Goal: Task Accomplishment & Management: Complete application form

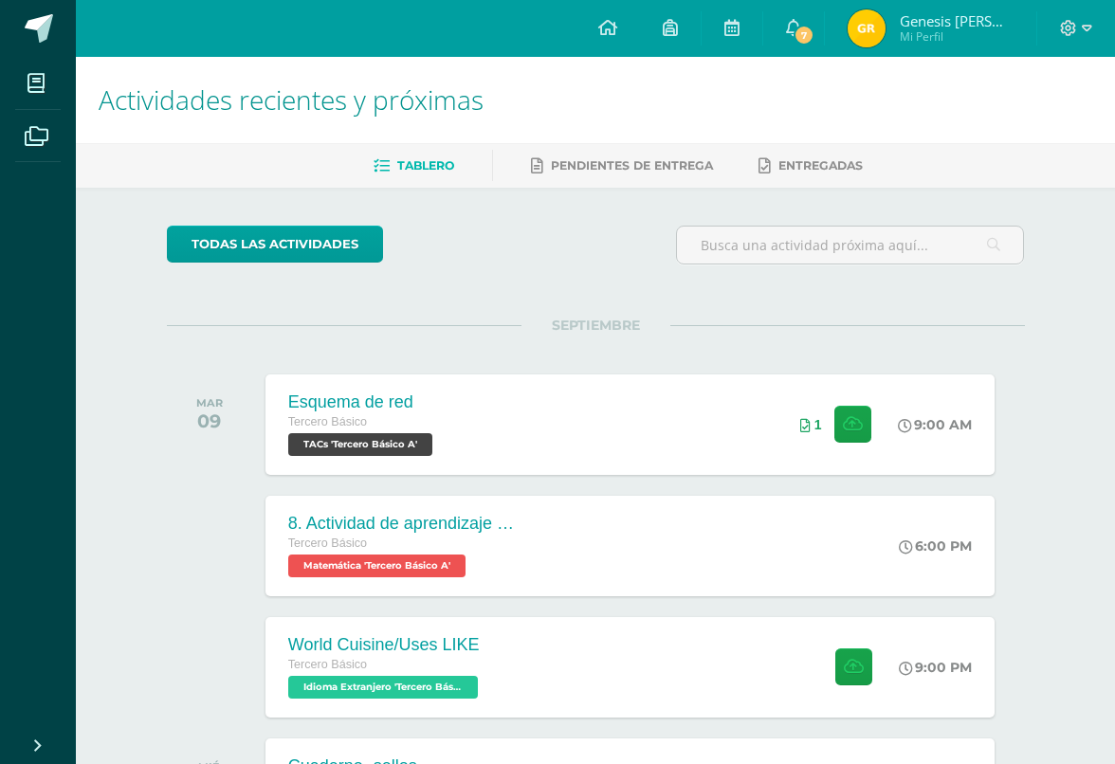
click at [972, 437] on div "9:00 AM" at bounding box center [944, 424] width 100 height 100
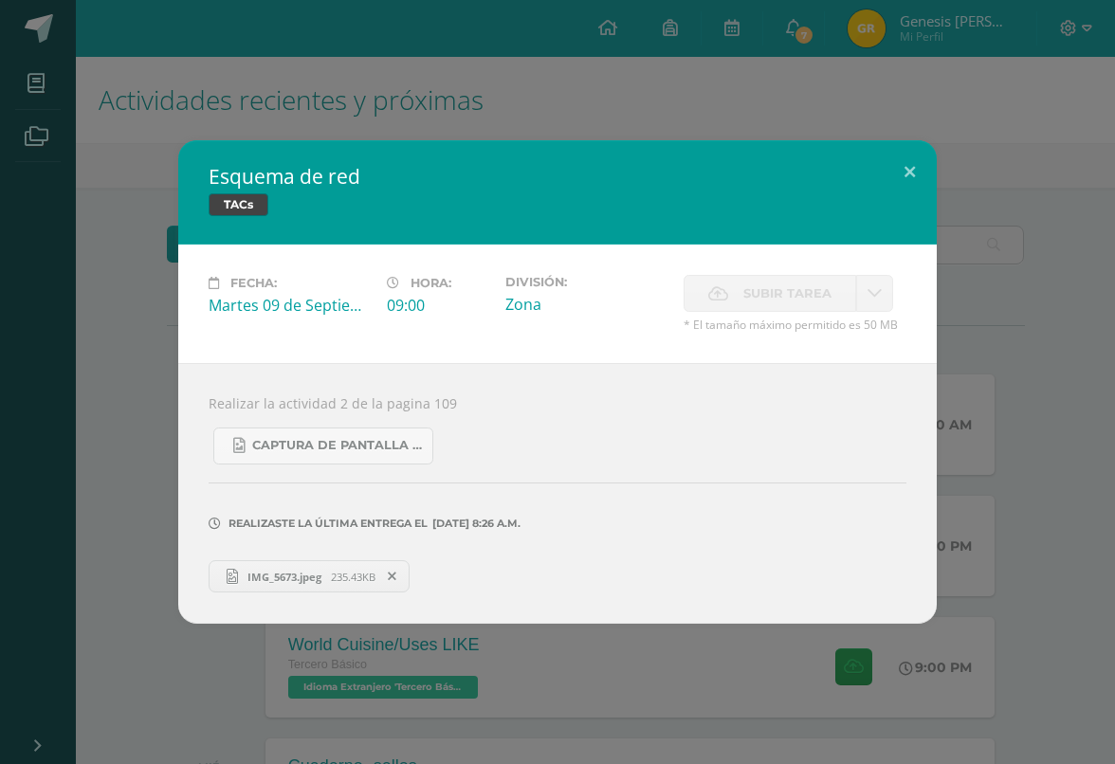
click at [1065, 391] on div "Esquema de red TACs Fecha: Martes 09 de Septiembre Hora: 09:00 División: Zona S…" at bounding box center [557, 381] width 1099 height 483
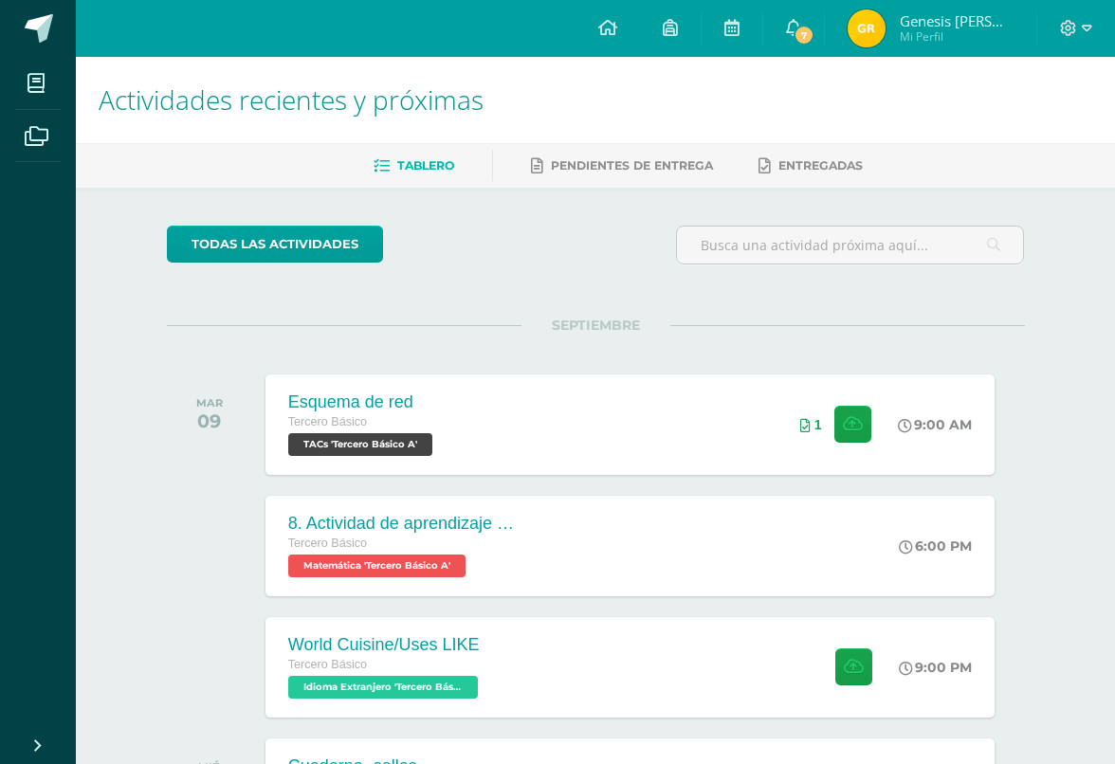
click at [823, 47] on link "7" at bounding box center [793, 28] width 61 height 57
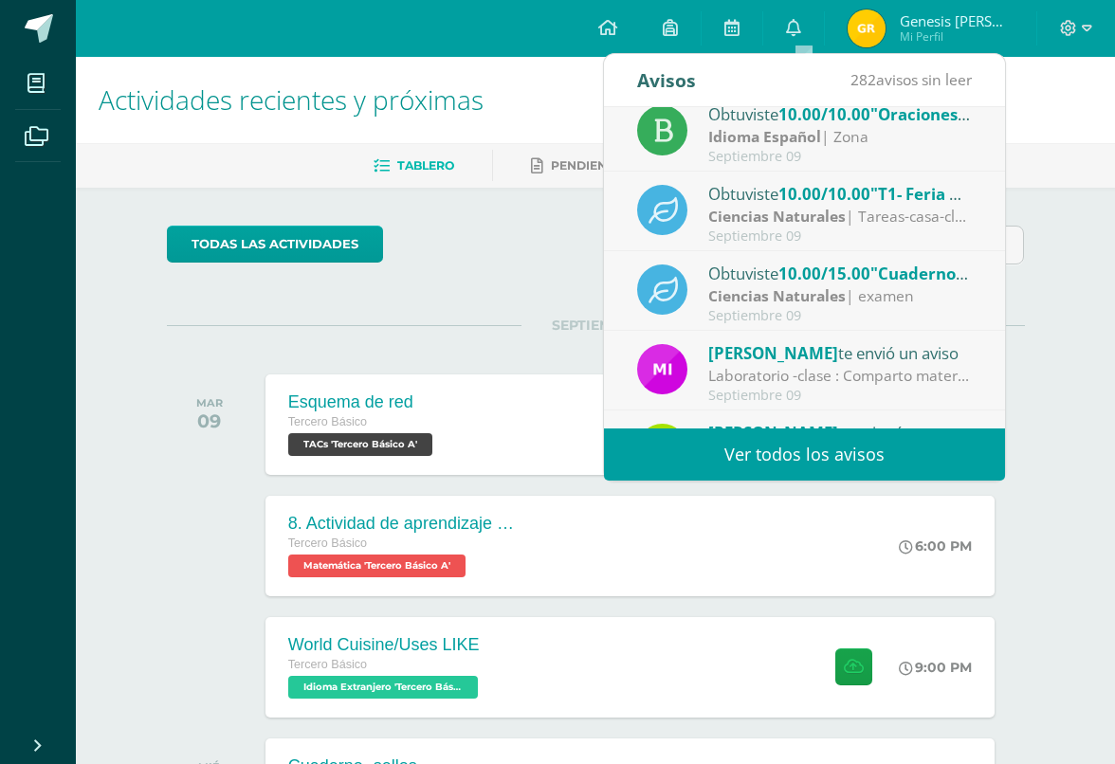
scroll to position [100, 0]
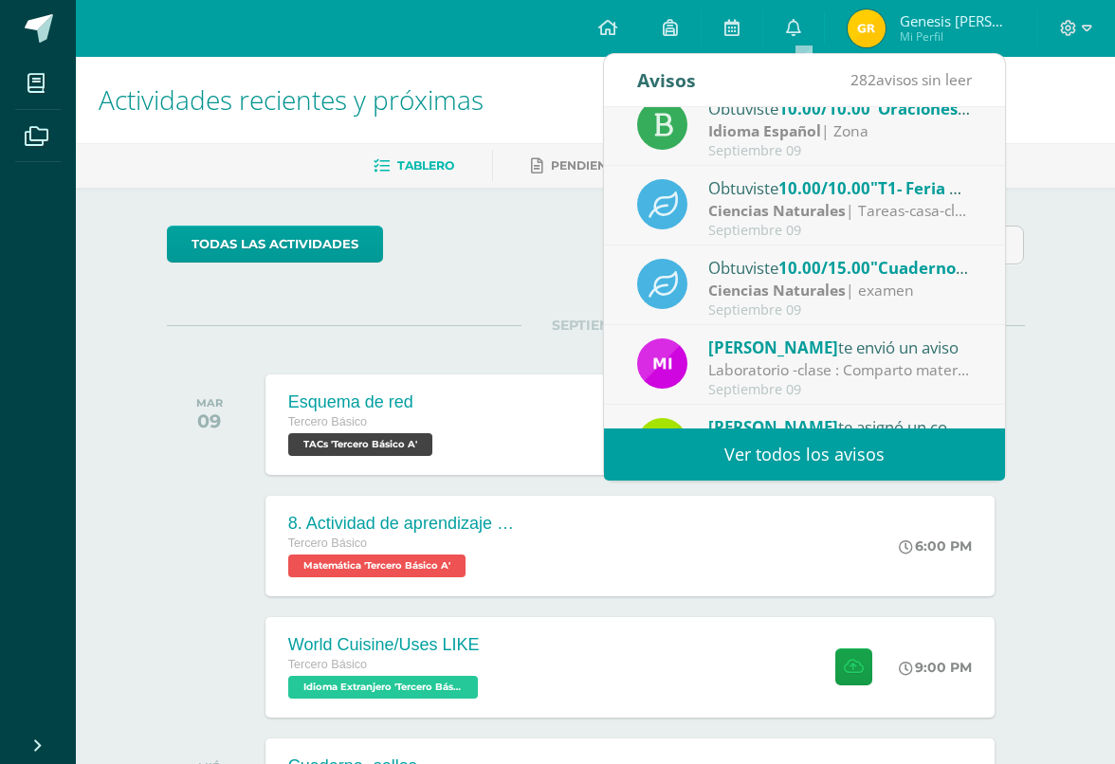
click at [938, 286] on div "Ciencias Naturales | examen" at bounding box center [839, 291] width 263 height 22
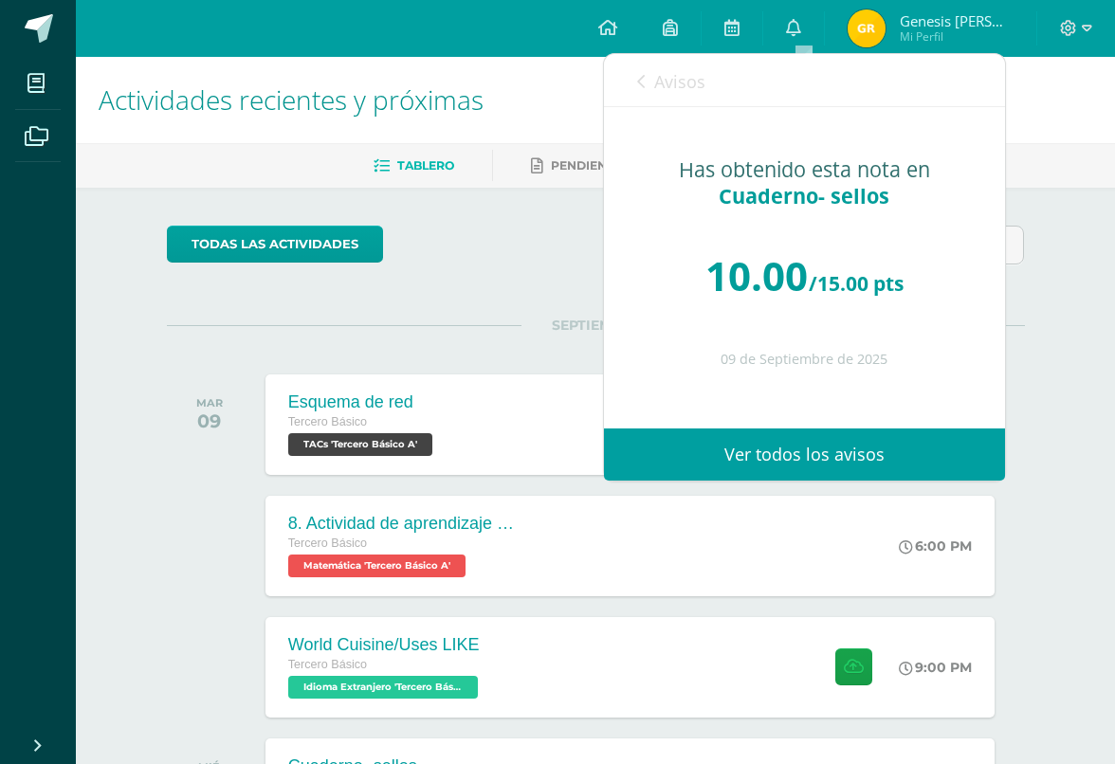
click at [925, 277] on div "10.00 /15.00 pts" at bounding box center [804, 276] width 325 height 114
click at [681, 85] on span "Avisos" at bounding box center [679, 81] width 51 height 23
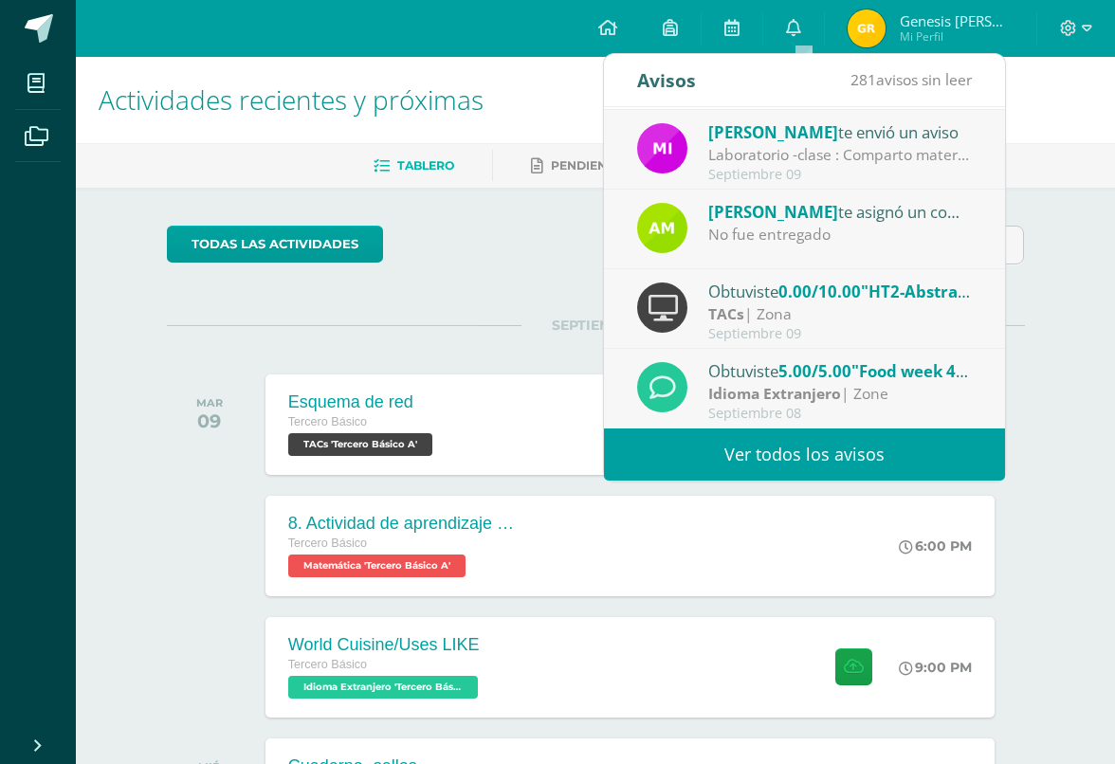
scroll to position [316, 0]
click at [917, 302] on div "Obtuviste 0.00/10.00 "HT2-Abstracción" en TACs" at bounding box center [839, 291] width 263 height 25
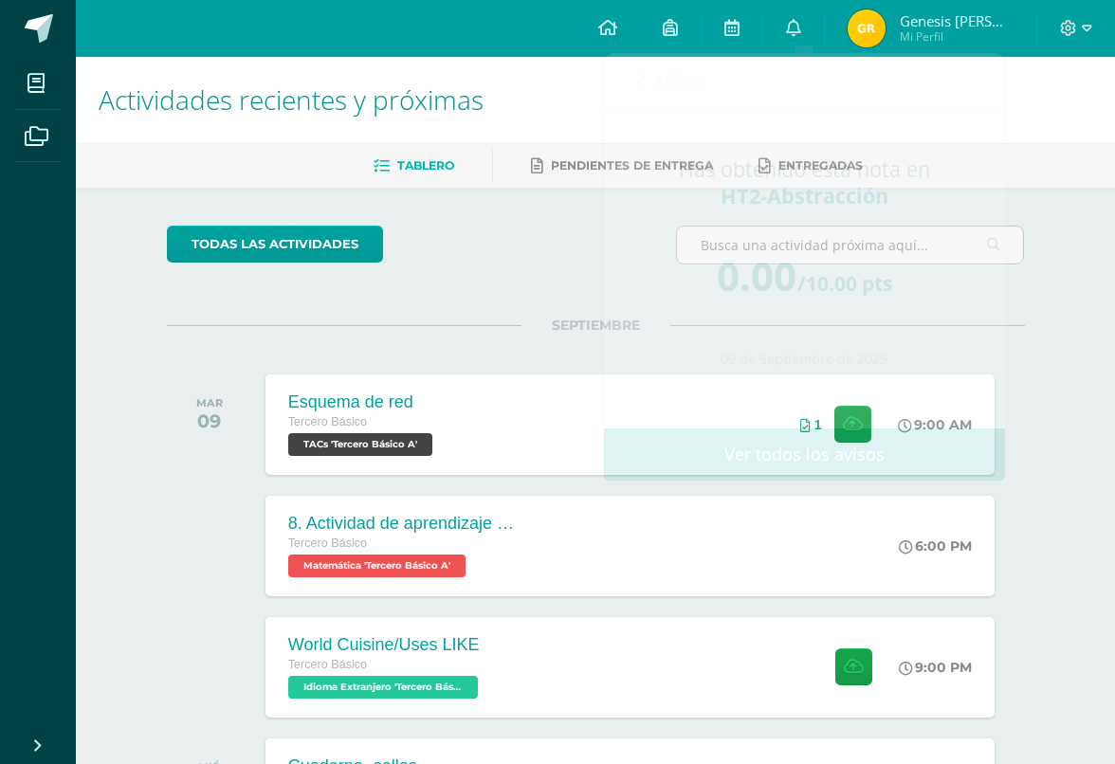
click at [1068, 169] on ul "Tablero Pendientes de entrega Entregadas" at bounding box center [618, 165] width 1039 height 31
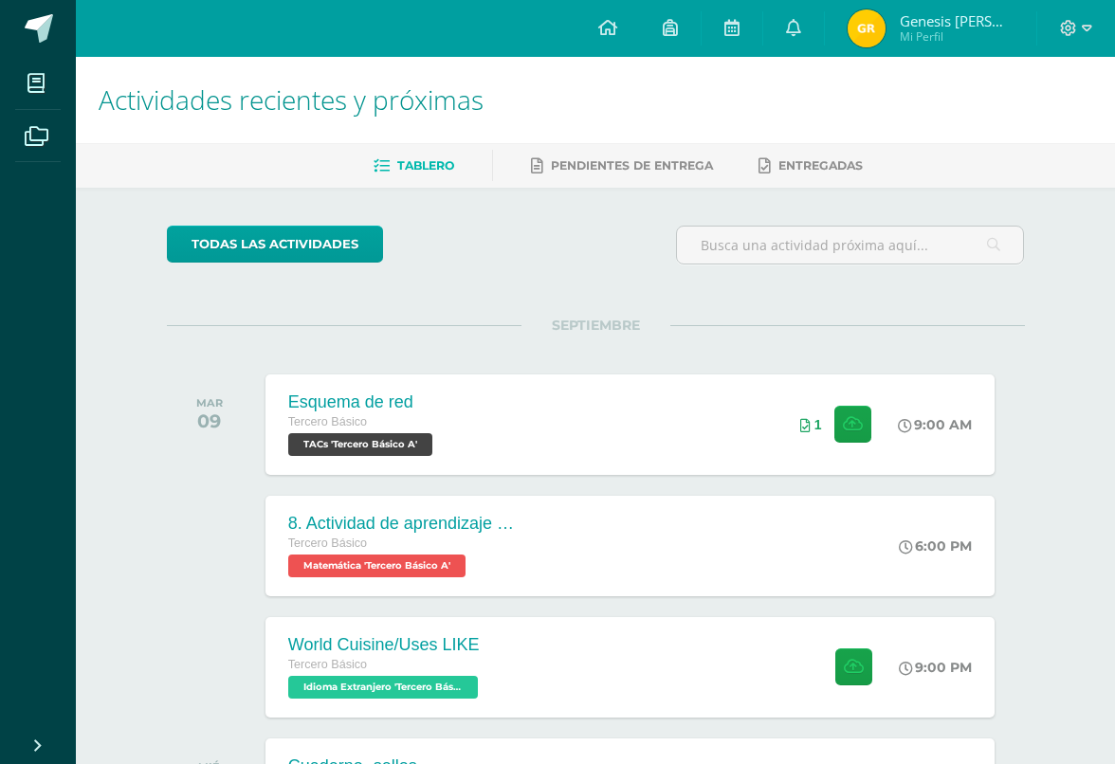
click at [340, 248] on link "todas las Actividades" at bounding box center [275, 244] width 216 height 37
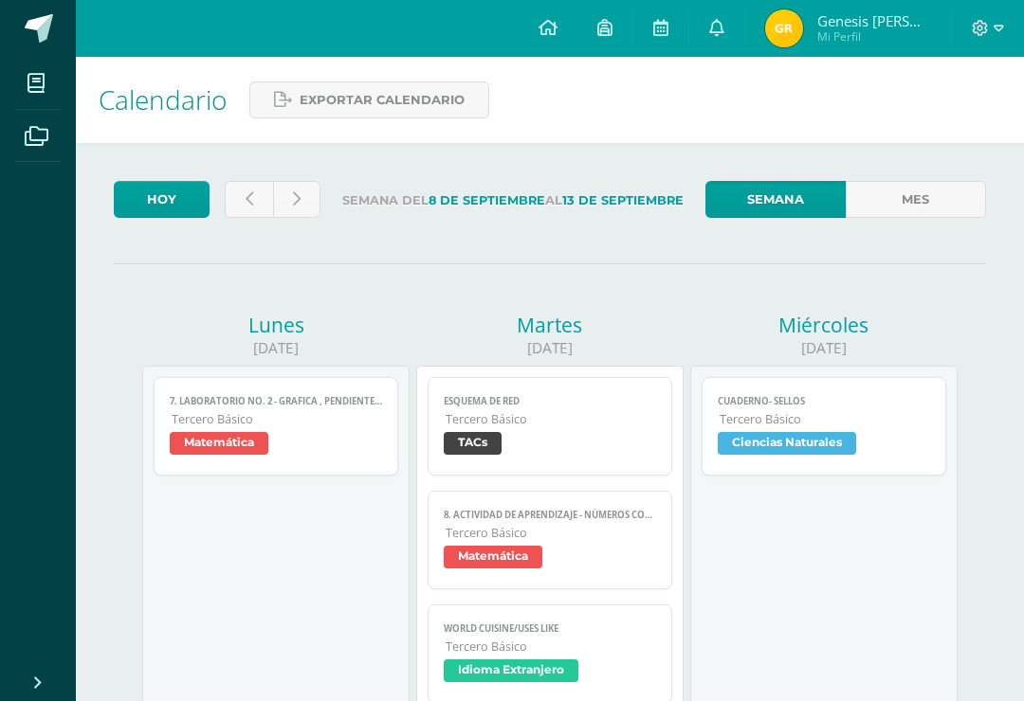
click at [882, 44] on span "Mi Perfil" at bounding box center [874, 36] width 114 height 16
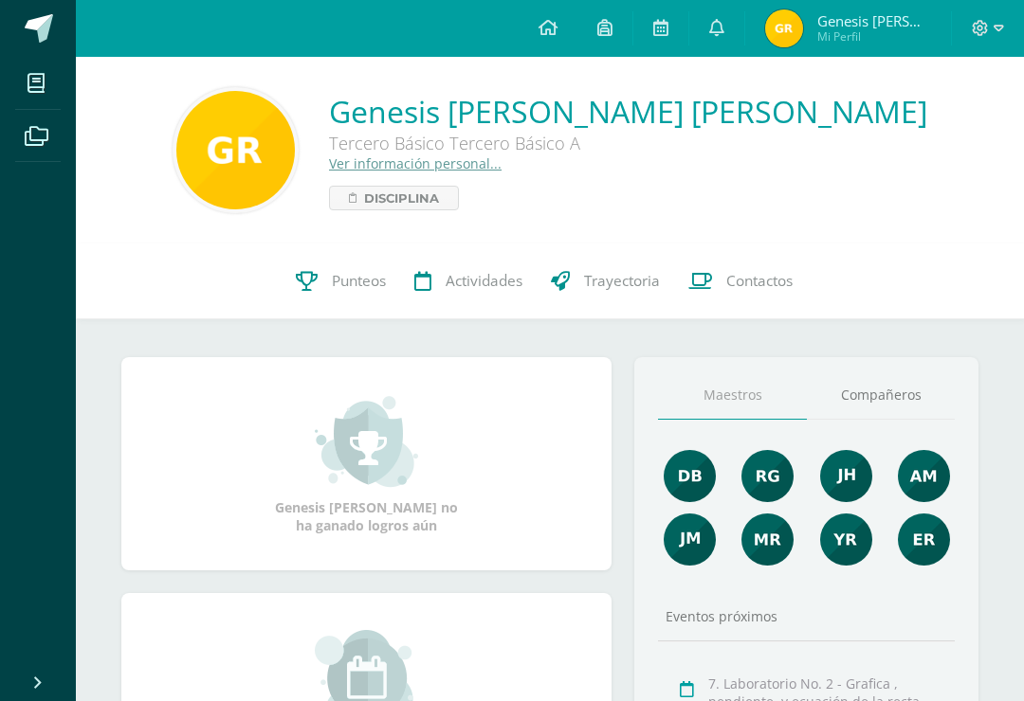
click at [337, 284] on span "Punteos" at bounding box center [359, 281] width 54 height 20
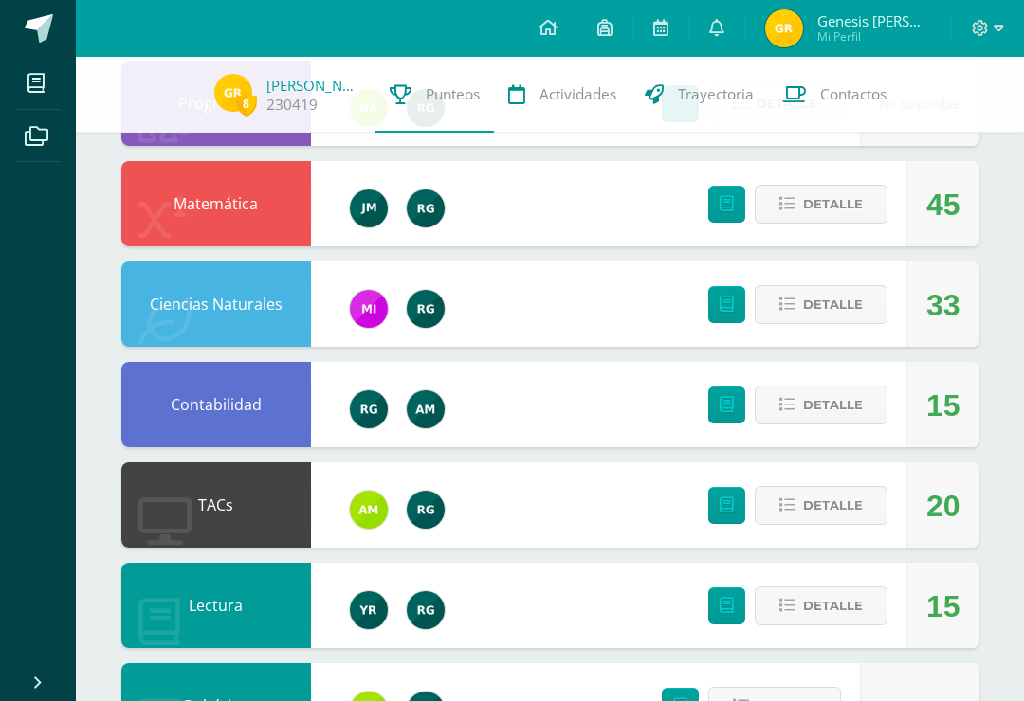
scroll to position [396, 0]
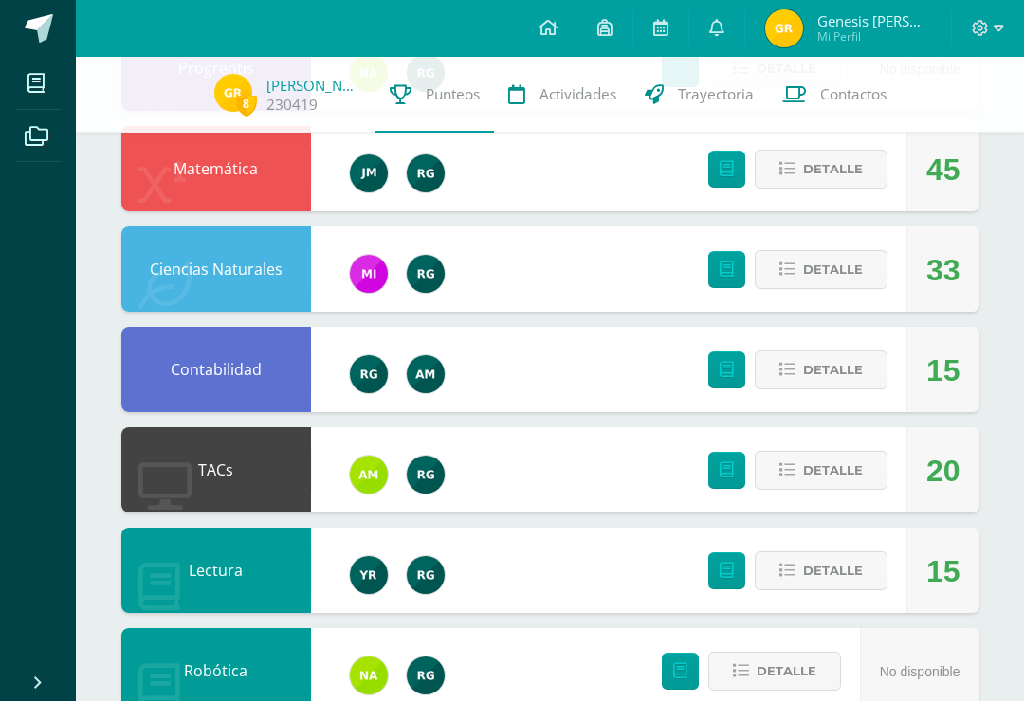
click at [813, 453] on span "Detalle" at bounding box center [833, 470] width 60 height 35
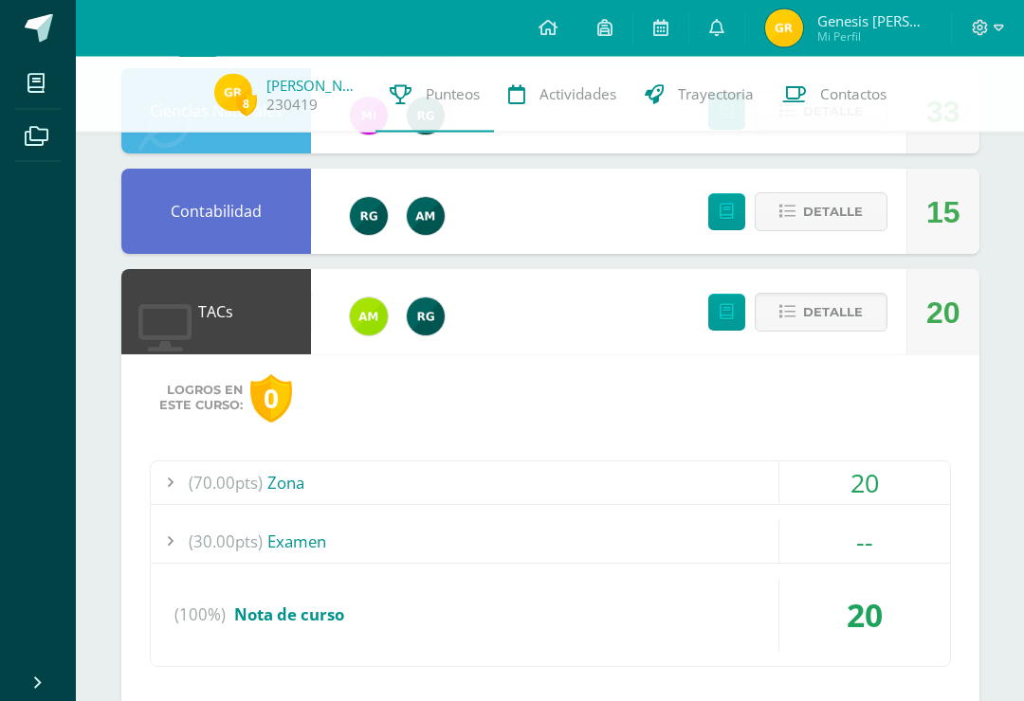
scroll to position [610, 0]
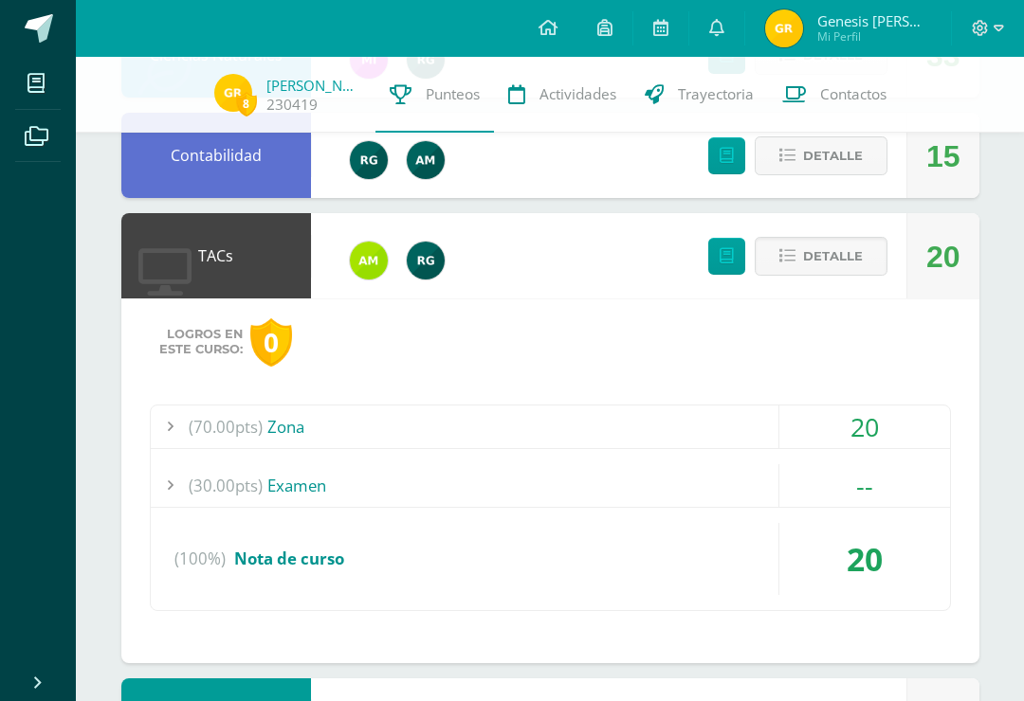
click at [296, 409] on div "(70.00pts) Zona" at bounding box center [550, 427] width 799 height 43
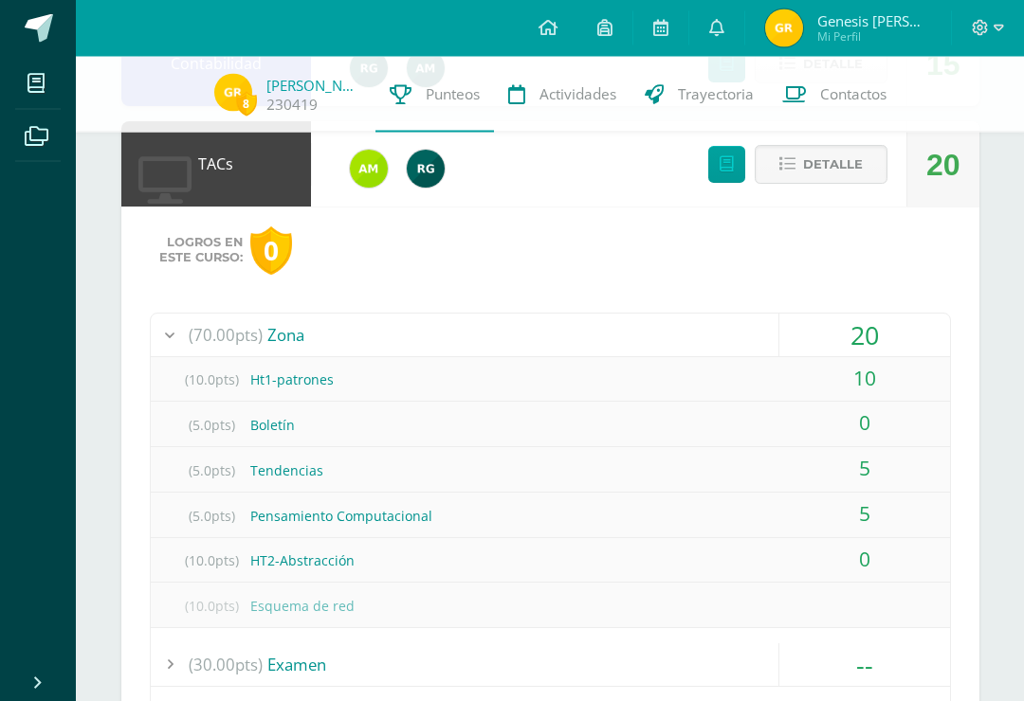
scroll to position [705, 0]
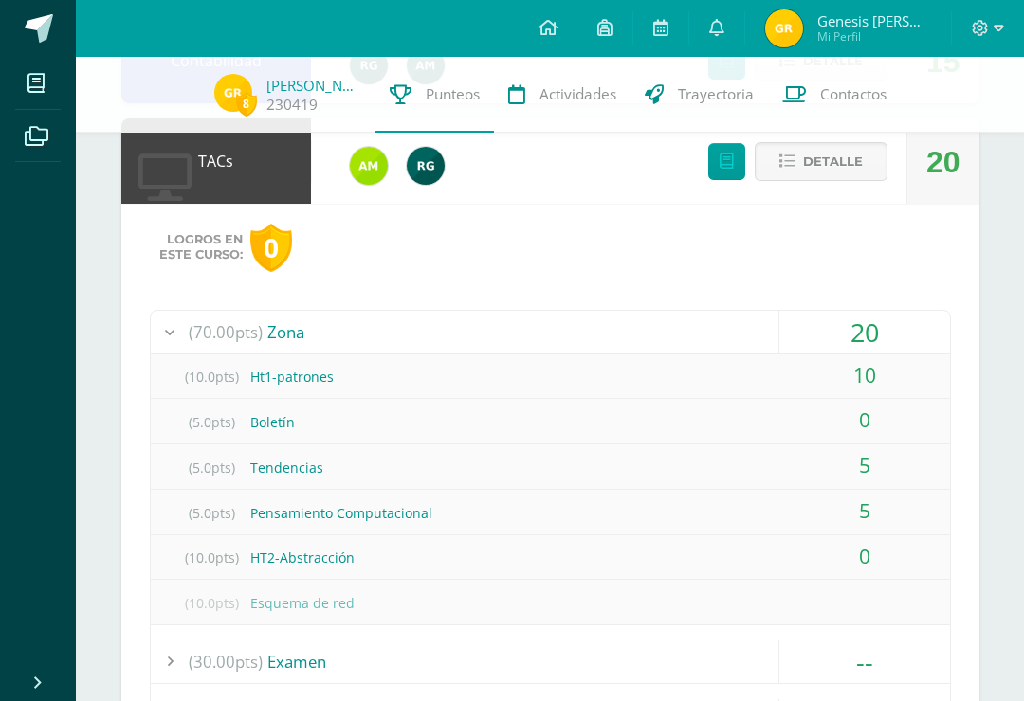
click at [314, 536] on div "(10.0pts) HT2-Abstracción" at bounding box center [550, 557] width 799 height 43
click at [35, 36] on span at bounding box center [39, 28] width 28 height 28
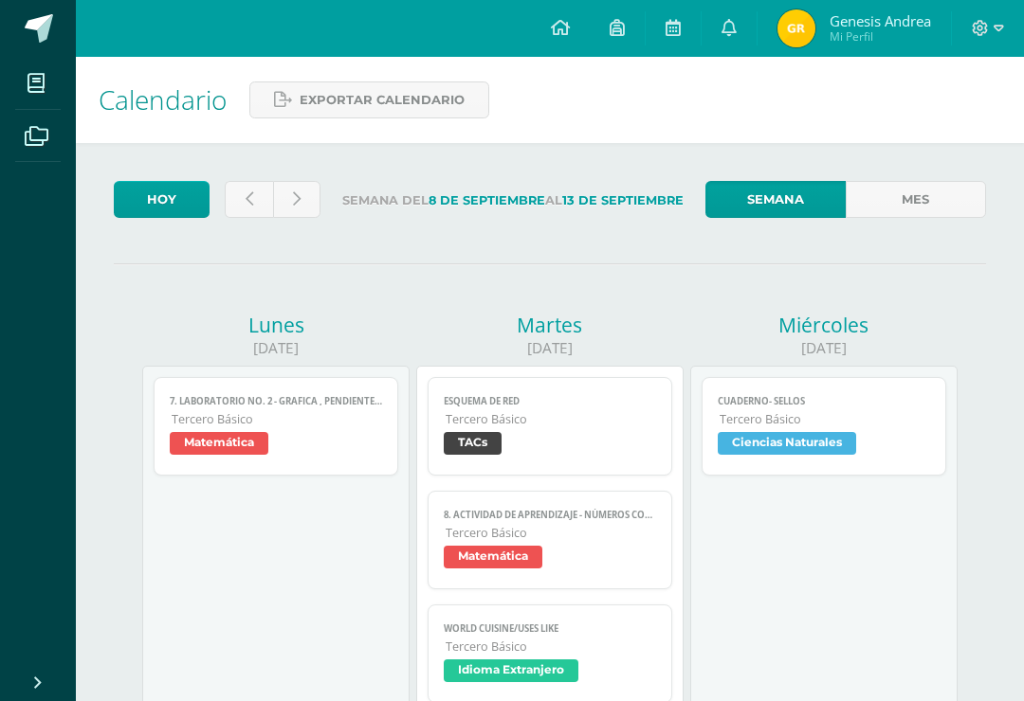
click at [258, 196] on link at bounding box center [249, 199] width 48 height 37
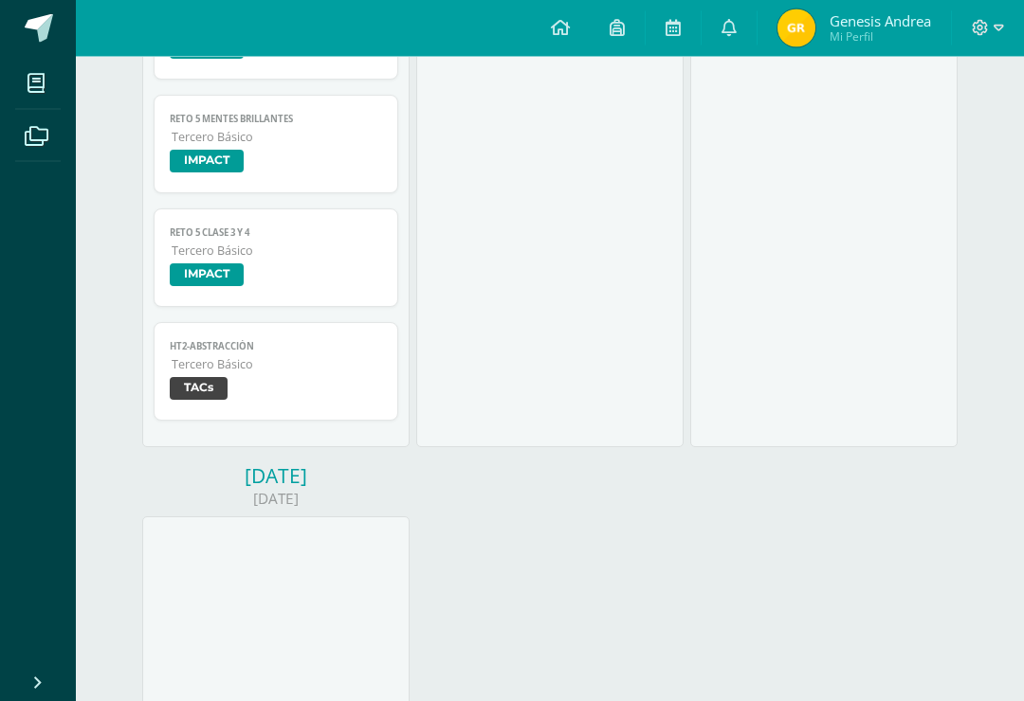
click at [336, 396] on link "HT2-Abstracción Tercero Básico TACs" at bounding box center [276, 372] width 245 height 99
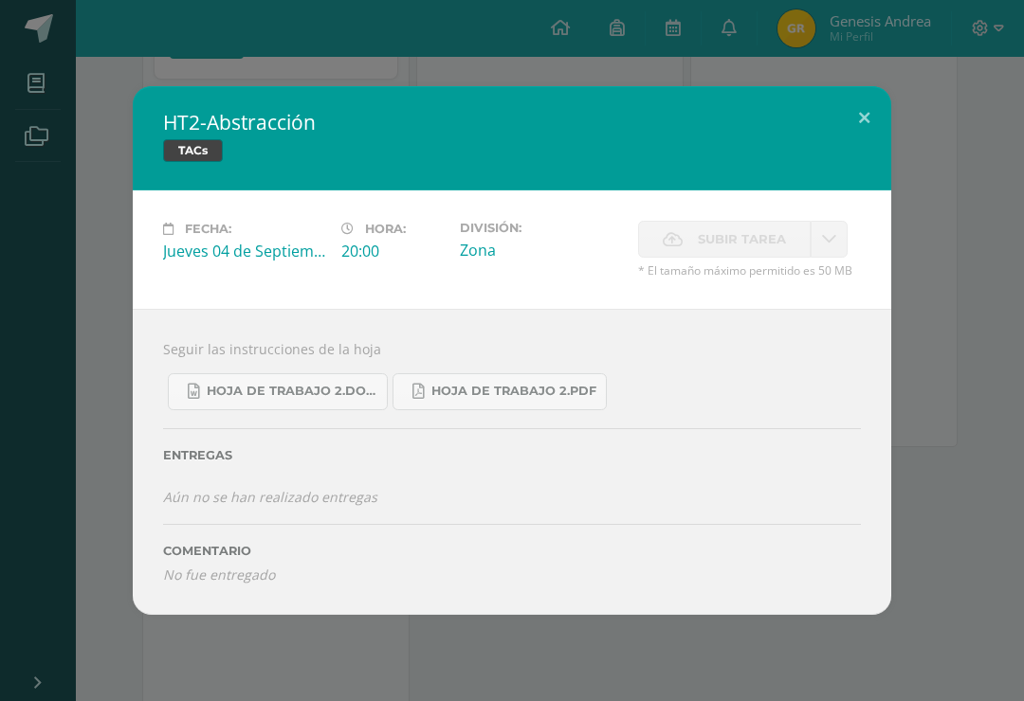
click at [354, 399] on span "Hoja de Trabajo 2.docx" at bounding box center [292, 391] width 171 height 15
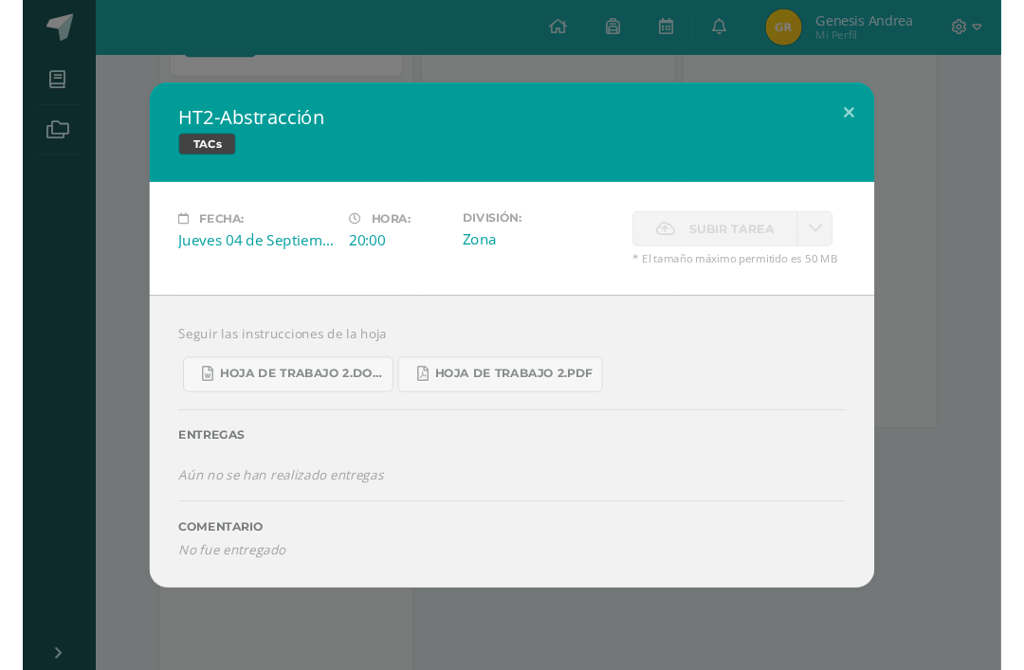
scroll to position [1822, 0]
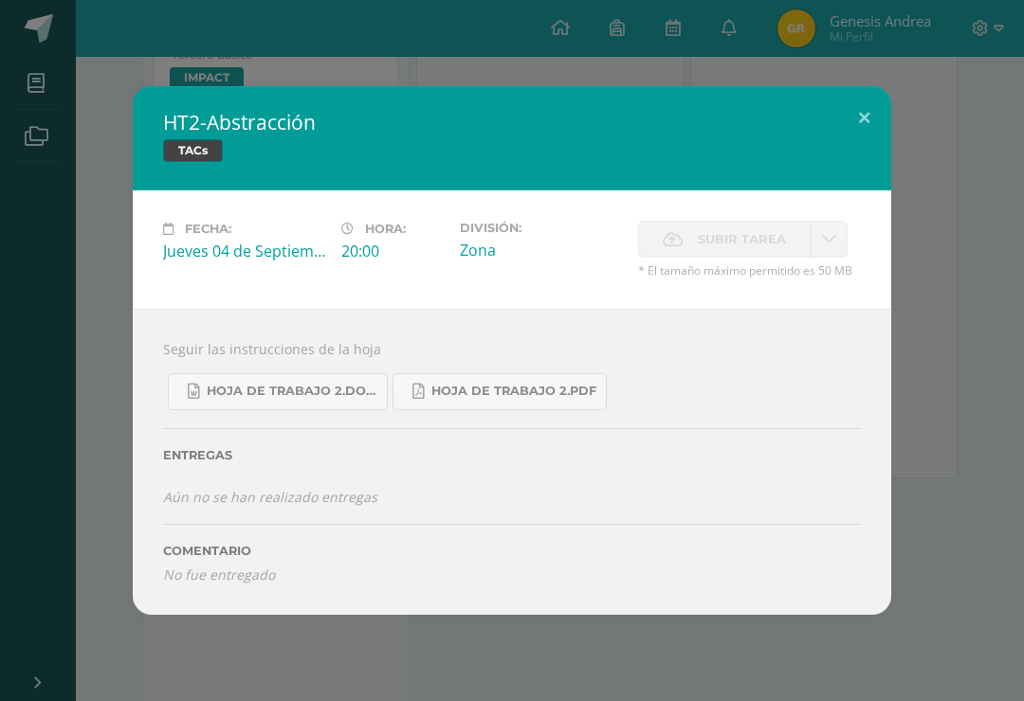
click at [549, 401] on link "Hoja de Trabajo 2.pdf" at bounding box center [499, 391] width 214 height 37
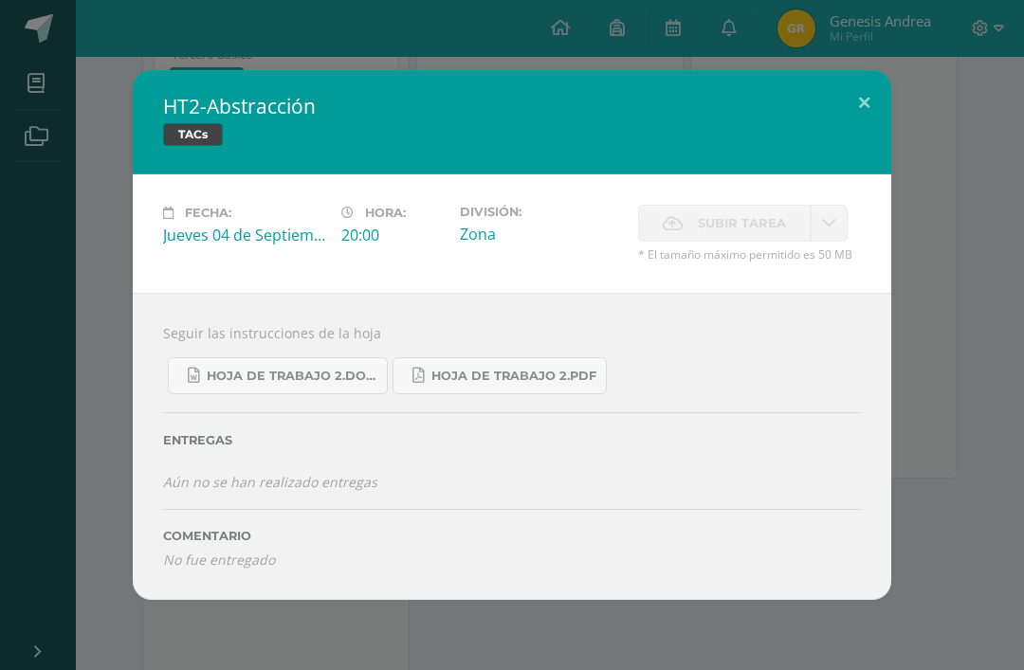
click at [961, 419] on div "HT2-Abstracción TACs Fecha: [DATE] Hora: 20:00 División: Zona Subir tarea Cance…" at bounding box center [512, 334] width 1008 height 529
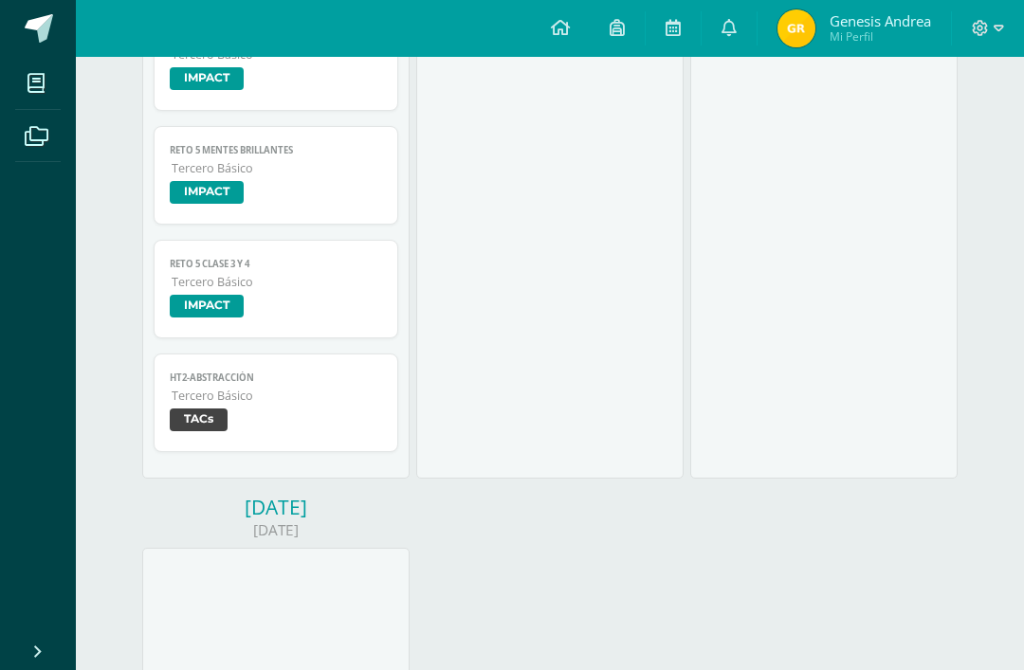
click at [33, 22] on span at bounding box center [39, 28] width 28 height 28
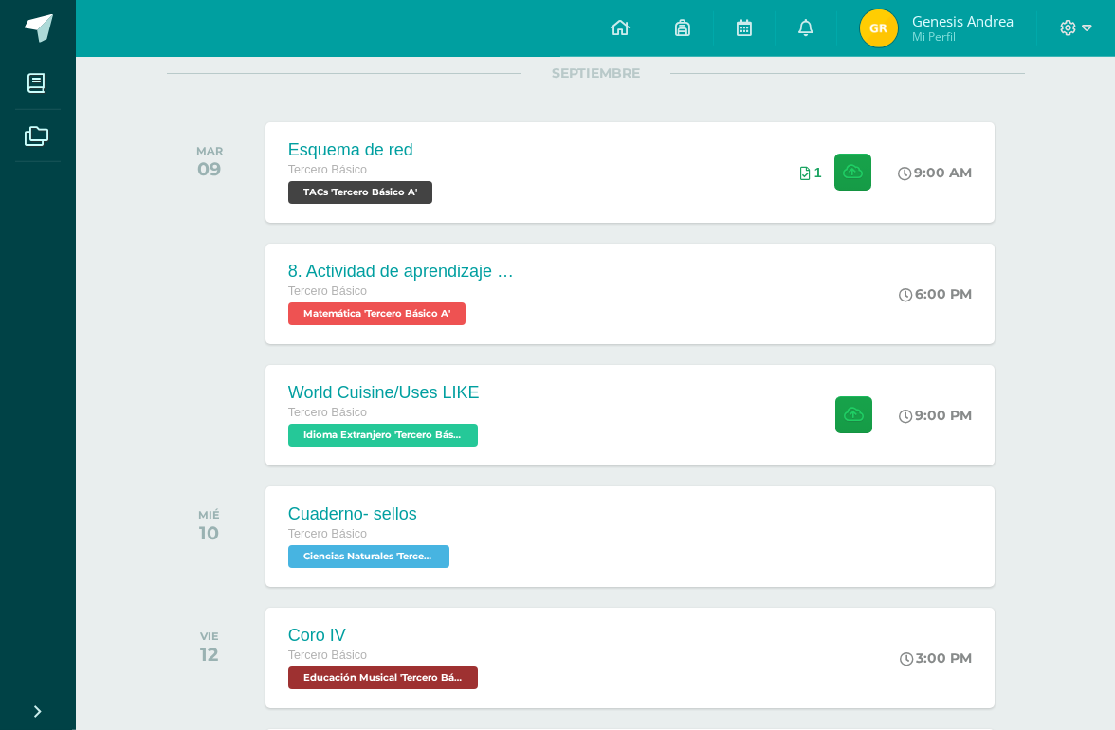
scroll to position [253, 0]
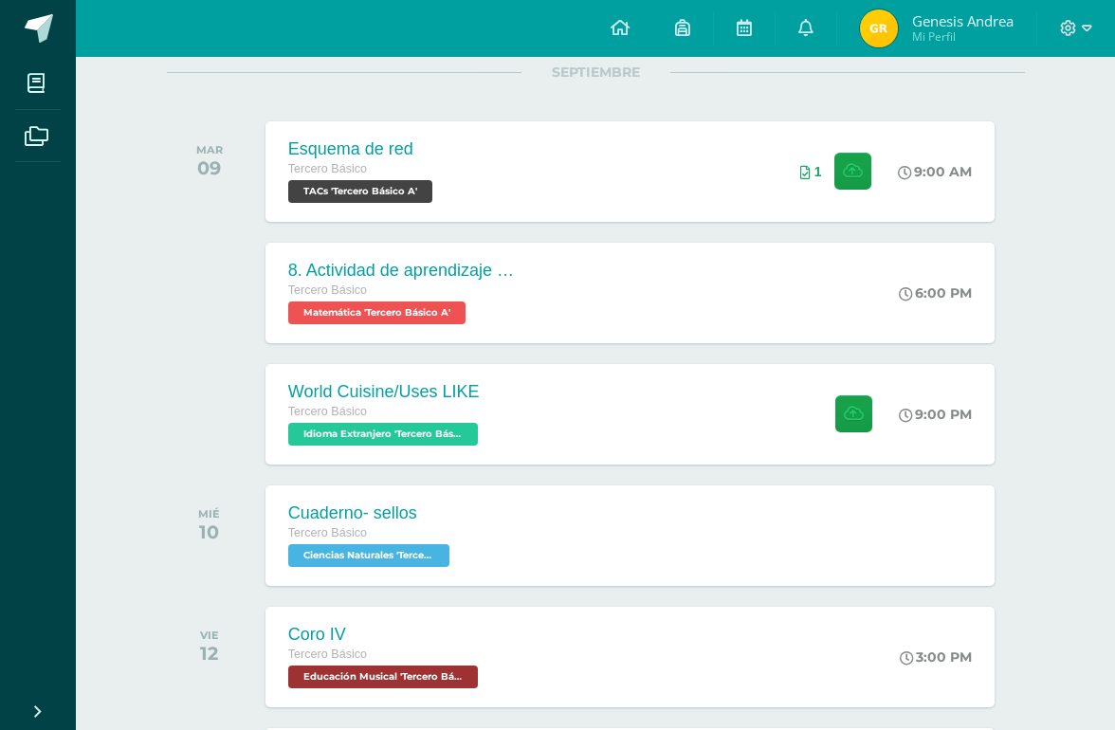
click at [710, 417] on div "World Cuisine/Uses LIKE Tercero Básico Idioma Extranjero 'Tercero Básico A' 9:0…" at bounding box center [629, 414] width 729 height 100
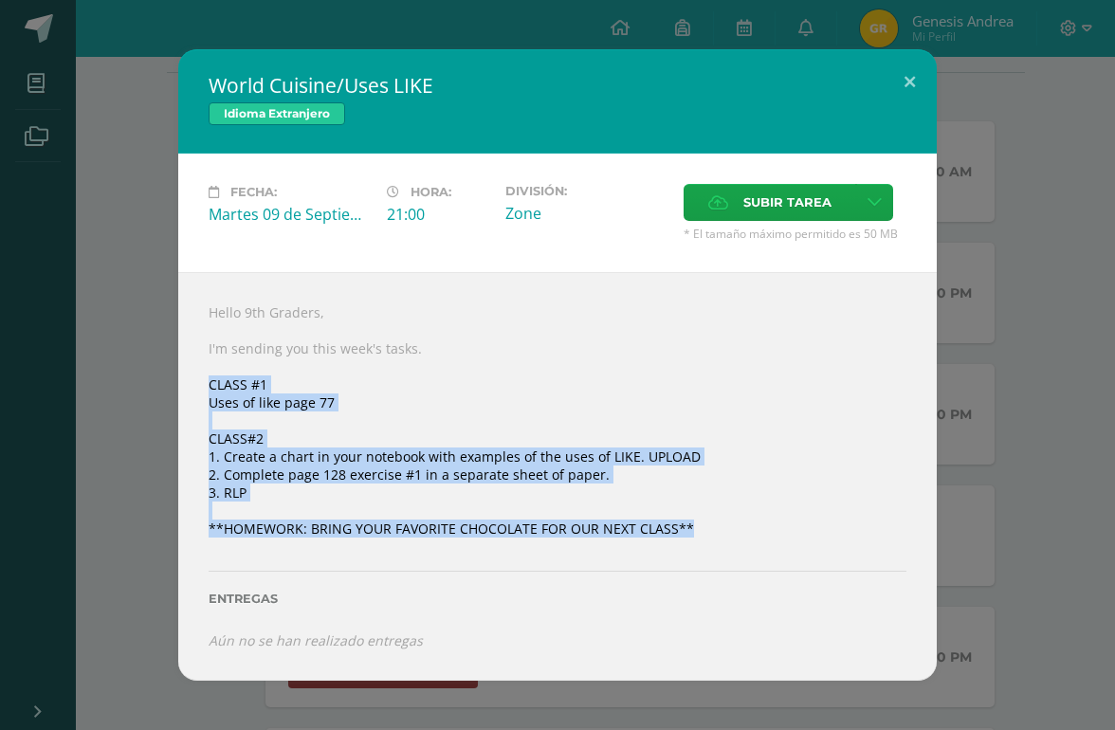
copy div "CLASS #1 Uses of like page 77 CLASS#2 1. Create a chart in your notebook with e…"
click at [1026, 550] on div "World Cuisine/Uses LIKE Idioma Extranjero Fecha: Martes 09 de Septiembre Hora: …" at bounding box center [557, 364] width 1099 height 630
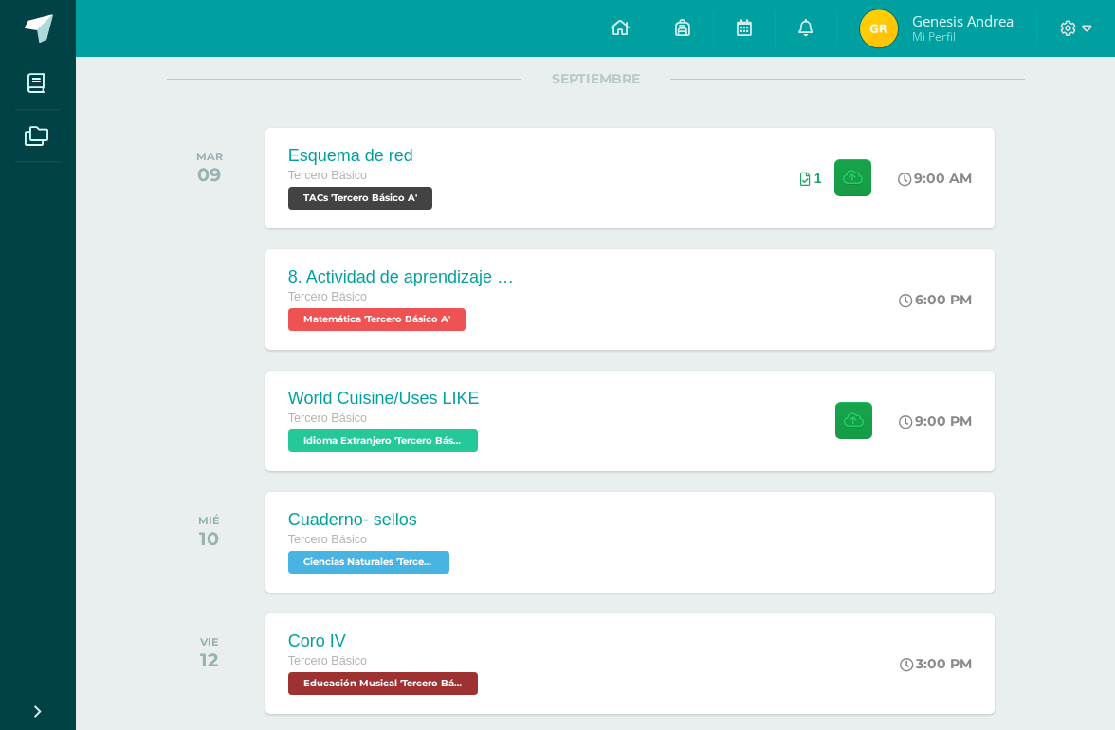
scroll to position [246, 0]
click at [438, 535] on div "Tercero Básico" at bounding box center [371, 540] width 166 height 21
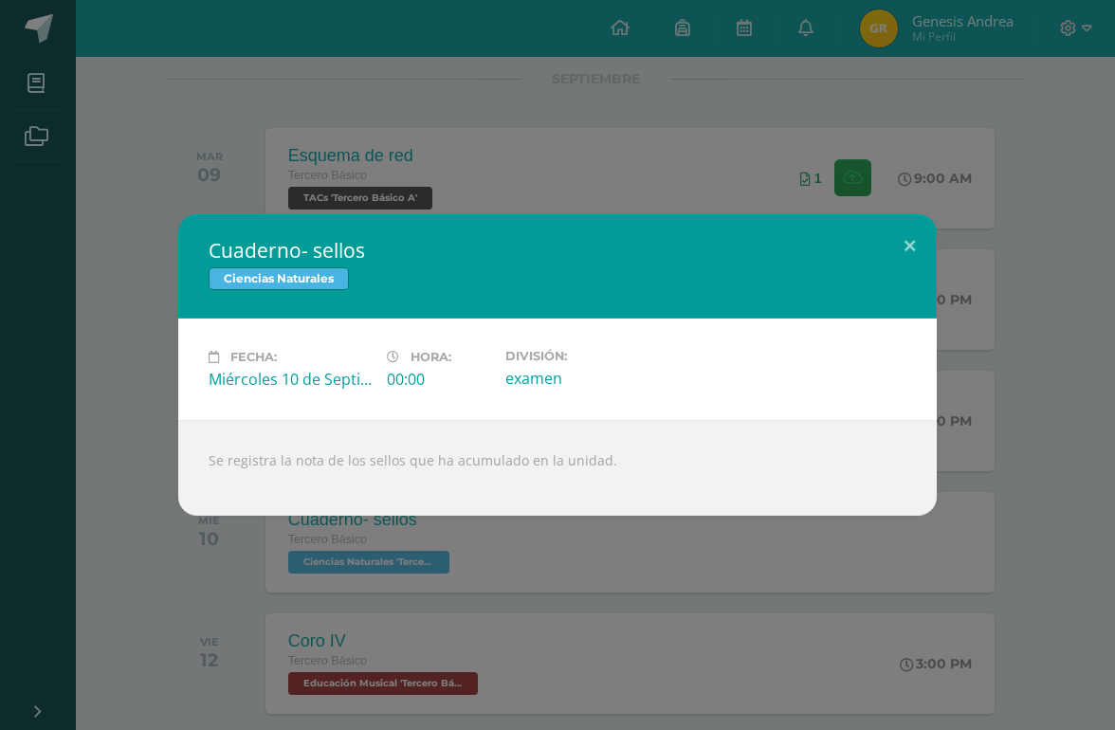
click at [911, 191] on div "Cuaderno- sellos Ciencias Naturales Fecha: Miércoles 10 de Septiembre Hora: 00:…" at bounding box center [557, 365] width 1115 height 730
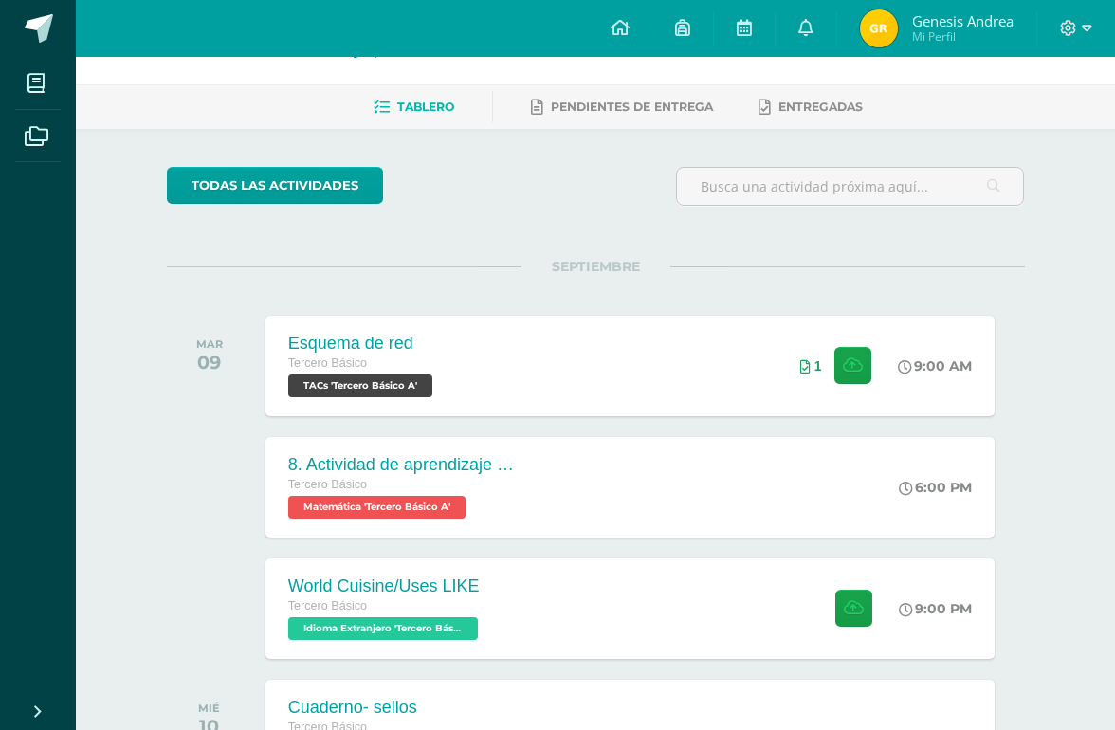
scroll to position [0, 0]
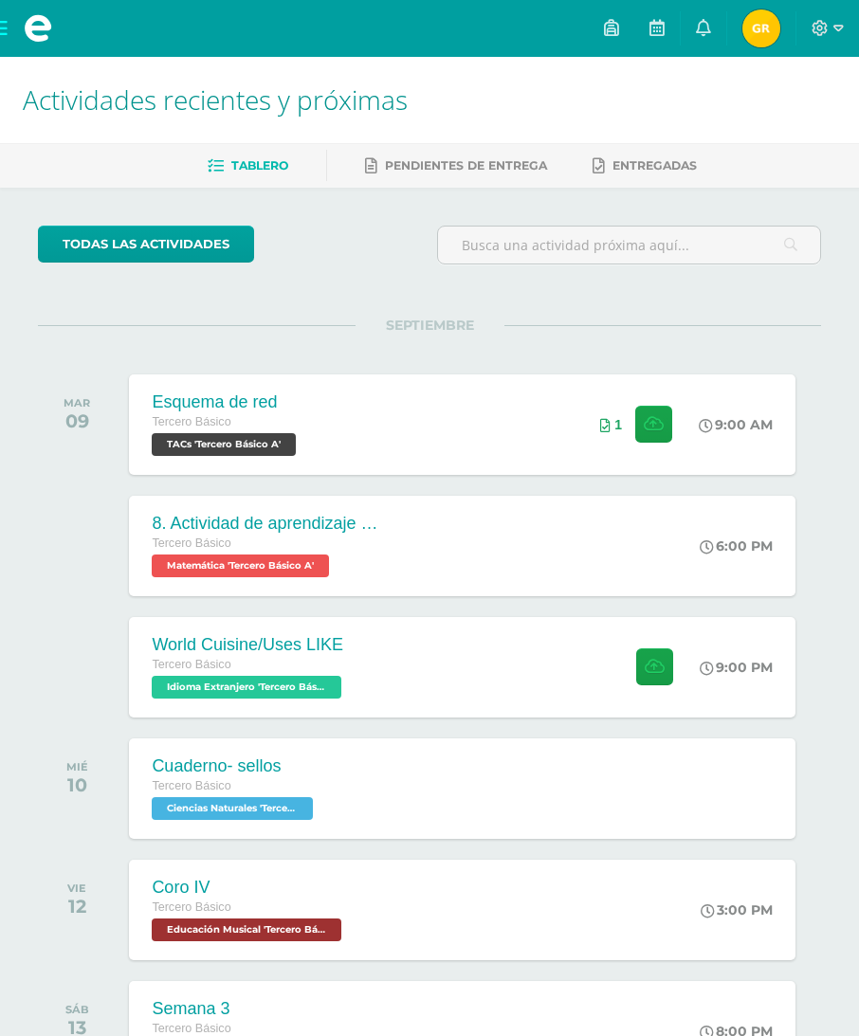
click at [701, 694] on div "9:00 PM" at bounding box center [746, 667] width 100 height 100
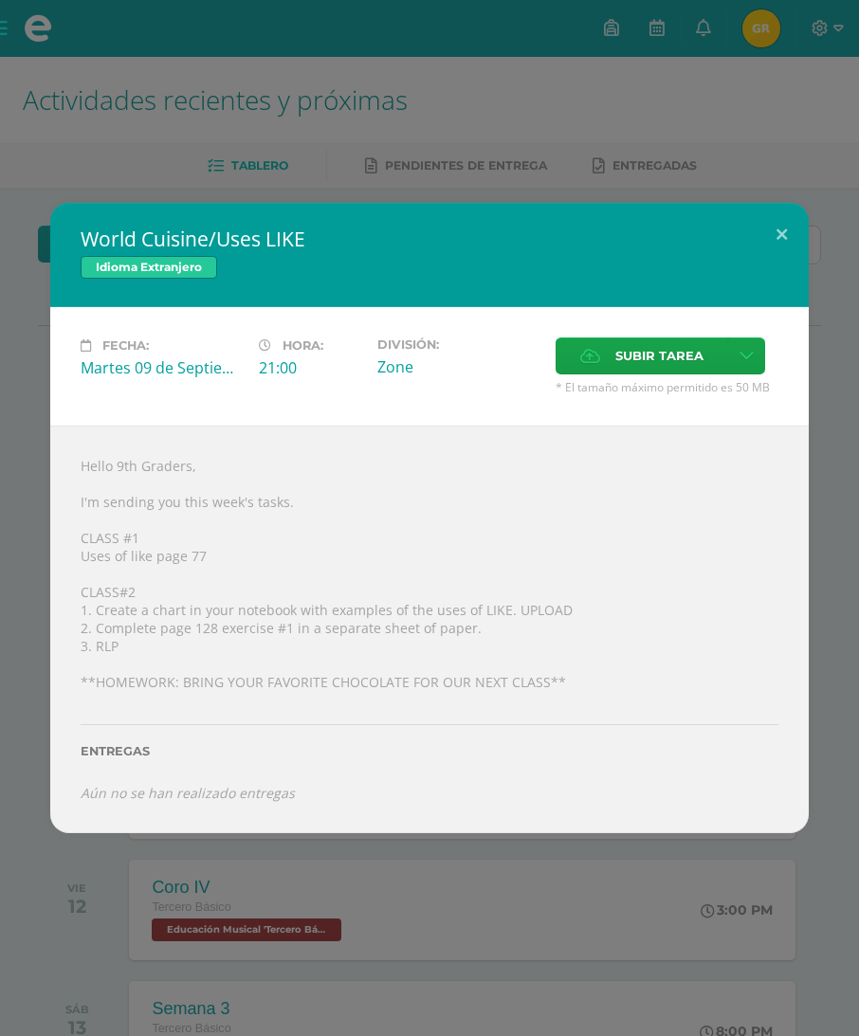
click at [629, 340] on span "Subir tarea" at bounding box center [659, 355] width 88 height 35
click at [0, 0] on input "Subir tarea" at bounding box center [0, 0] width 0 height 0
